Goal: Task Accomplishment & Management: Manage account settings

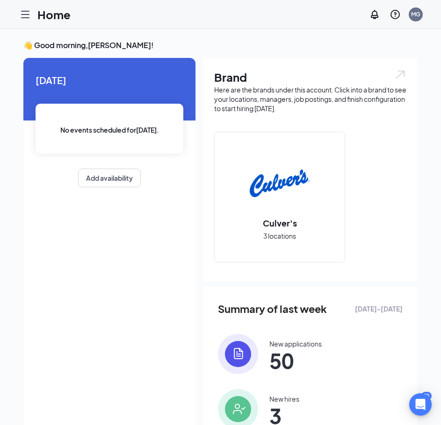
click at [22, 19] on icon "Hamburger" at bounding box center [25, 14] width 11 height 11
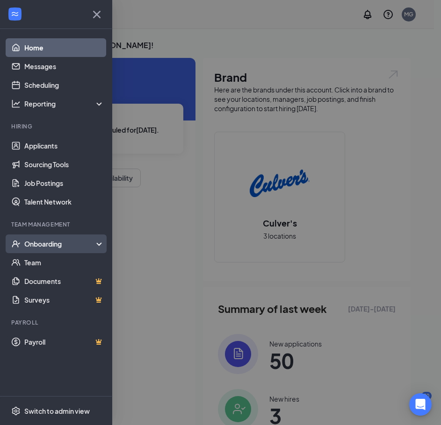
click at [63, 245] on div "Onboarding" at bounding box center [60, 243] width 72 height 9
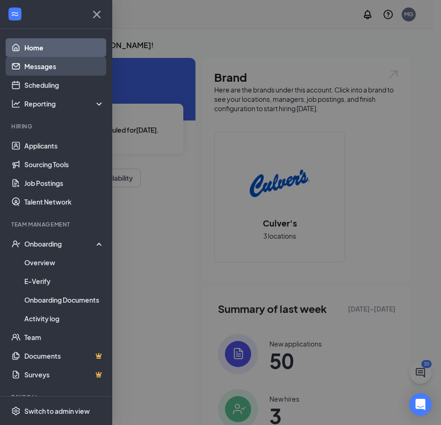
click at [48, 68] on link "Messages" at bounding box center [64, 66] width 80 height 19
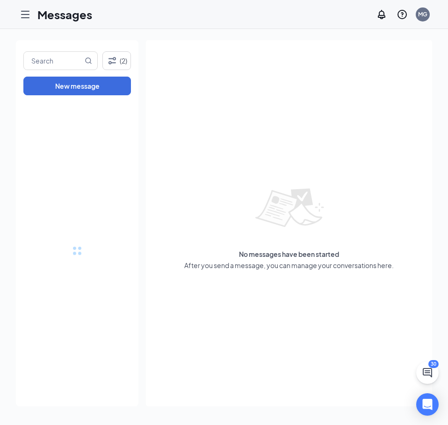
click at [25, 18] on icon "Hamburger" at bounding box center [25, 14] width 7 height 7
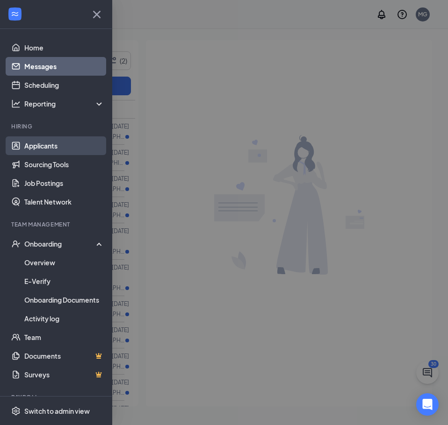
click at [55, 144] on link "Applicants" at bounding box center [64, 146] width 80 height 19
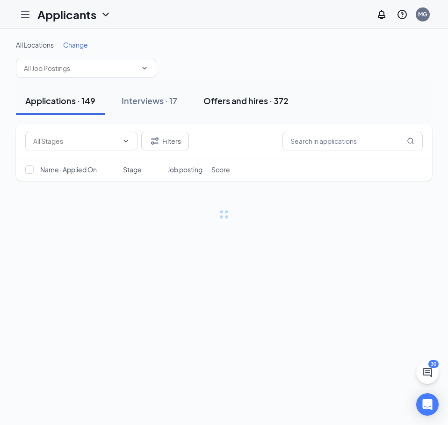
click at [255, 107] on button "Offers and hires · 372" at bounding box center [246, 101] width 104 height 28
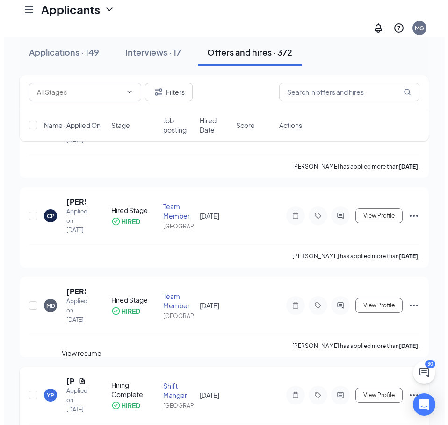
scroll to position [140, 0]
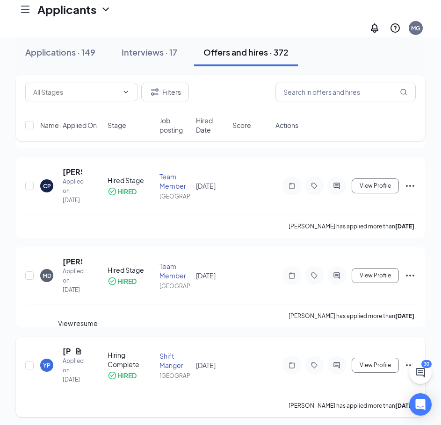
click at [76, 348] on icon "Document" at bounding box center [78, 351] width 7 height 7
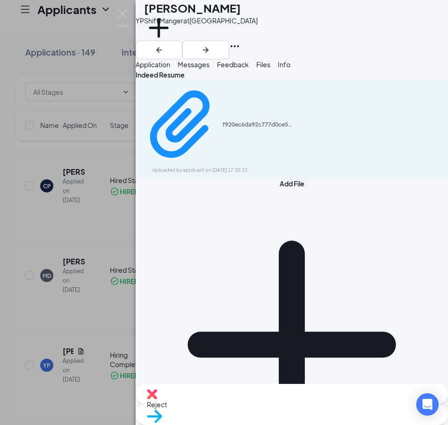
drag, startPoint x: 234, startPoint y: 81, endPoint x: 204, endPoint y: 82, distance: 30.4
click at [209, 70] on button "Messages" at bounding box center [194, 64] width 32 height 10
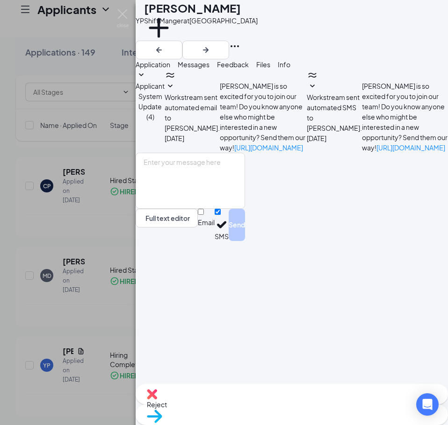
click at [270, 70] on button "Files" at bounding box center [263, 64] width 14 height 10
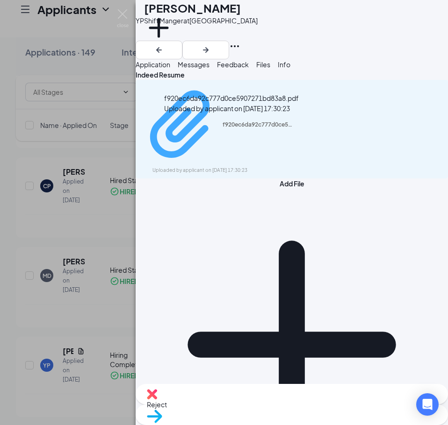
click at [172, 167] on div "Uploaded by applicant on [DATE] 17:30:23" at bounding box center [222, 170] width 140 height 7
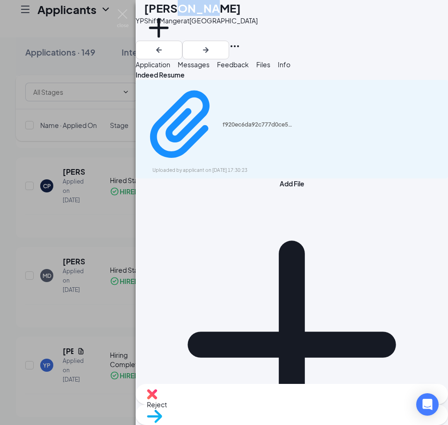
drag, startPoint x: 196, startPoint y: 15, endPoint x: 240, endPoint y: 11, distance: 43.7
click at [240, 11] on div "[PERSON_NAME]" at bounding box center [201, 8] width 114 height 16
copy h1 "Perez"
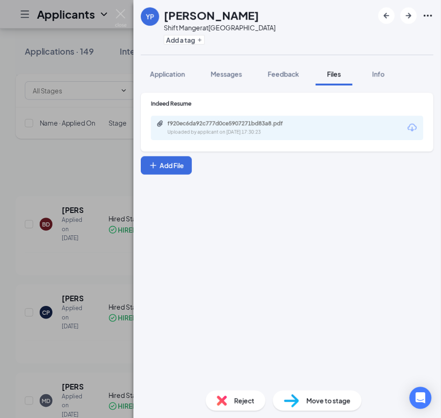
scroll to position [140, 0]
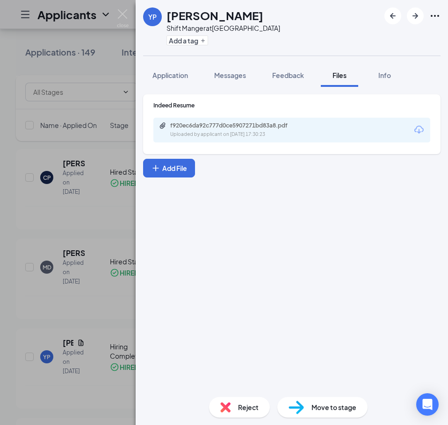
click at [238, 127] on div "f920ec6da92c777d0ce5907271bd83a8.pdf" at bounding box center [235, 125] width 131 height 7
drag, startPoint x: 129, startPoint y: 27, endPoint x: 128, endPoint y: 19, distance: 7.5
click at [129, 21] on div "YP [PERSON_NAME] Shift Manger at [GEOGRAPHIC_DATA] Add a tag Application Messag…" at bounding box center [224, 212] width 448 height 425
click at [128, 19] on div "Applicants MG" at bounding box center [224, 14] width 448 height 29
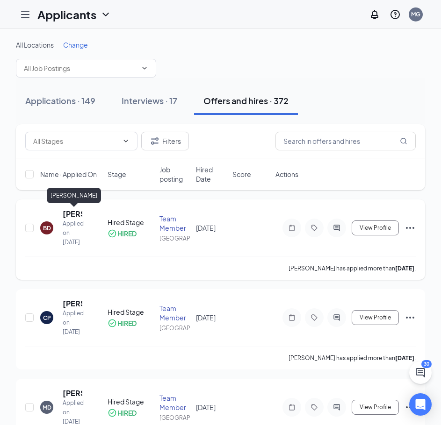
click at [66, 216] on h5 "[PERSON_NAME]" at bounding box center [73, 214] width 20 height 10
